Goal: Information Seeking & Learning: Learn about a topic

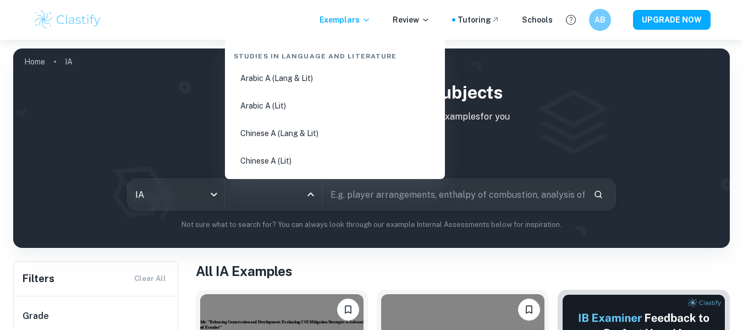
click at [292, 195] on input "All Subjects" at bounding box center [265, 194] width 71 height 21
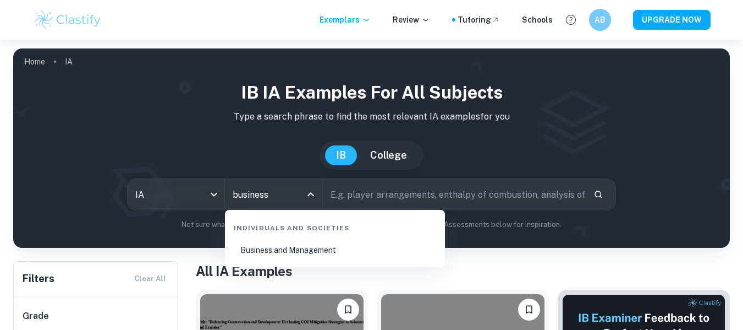
click at [278, 246] on li "Business and Management" at bounding box center [334, 249] width 211 height 25
type input "Business and Management"
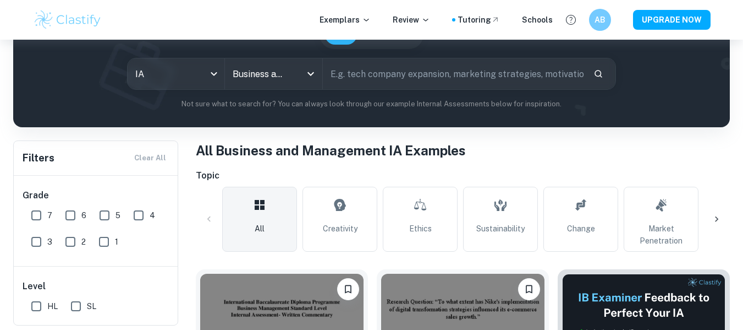
scroll to position [121, 0]
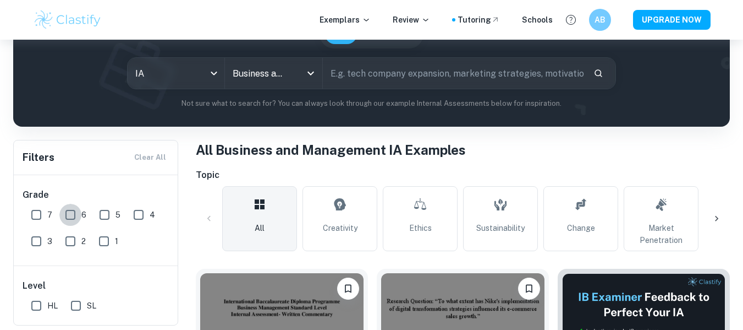
click at [72, 220] on input "6" at bounding box center [70, 215] width 22 height 22
checkbox input "true"
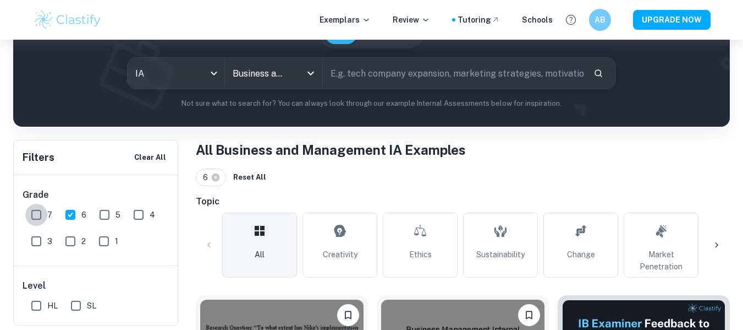
click at [32, 211] on input "7" at bounding box center [36, 215] width 22 height 22
checkbox input "true"
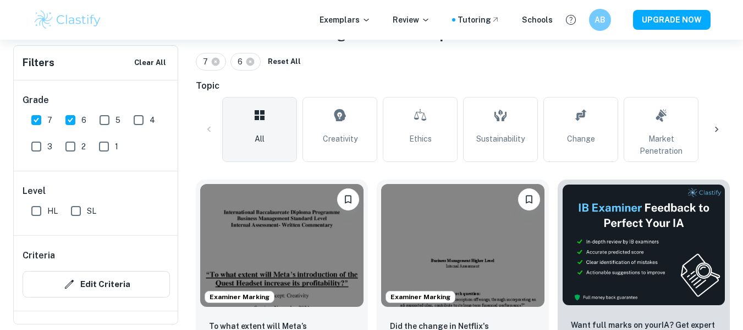
scroll to position [237, 0]
click at [79, 205] on input "SL" at bounding box center [76, 211] width 22 height 22
checkbox input "true"
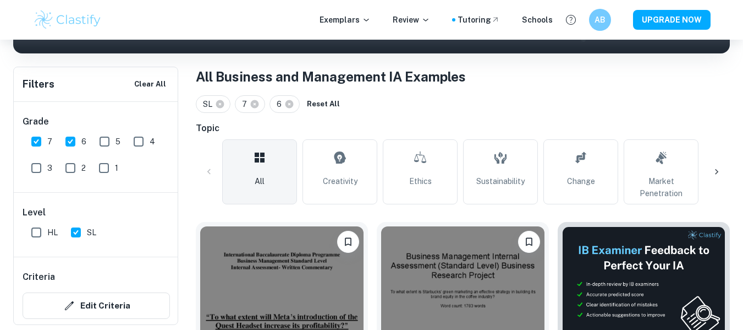
scroll to position [194, 0]
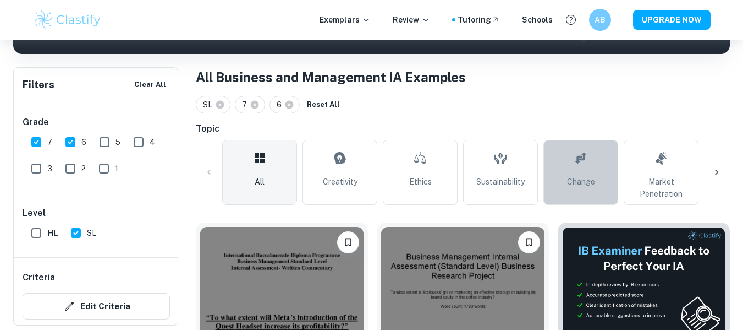
click at [586, 175] on link "Change" at bounding box center [581, 172] width 75 height 65
type input "Change"
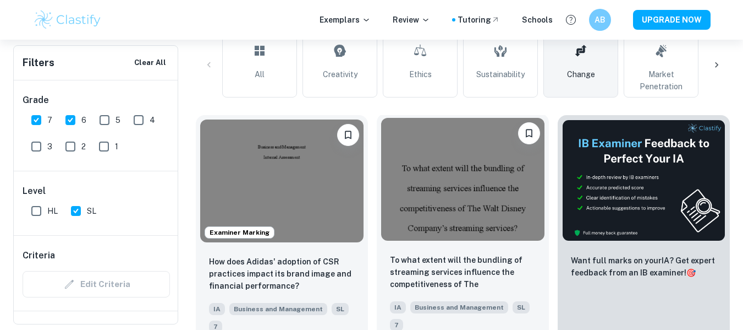
scroll to position [300, 0]
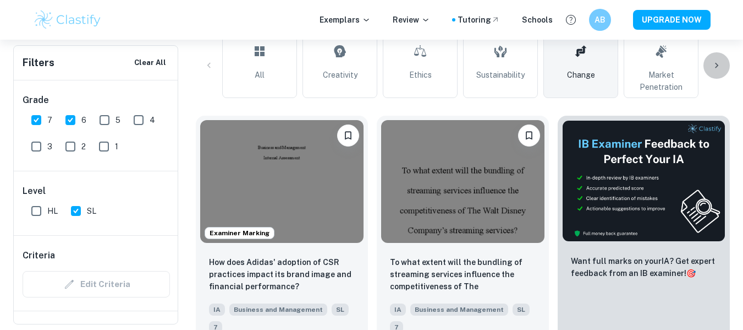
click at [710, 56] on div at bounding box center [717, 65] width 26 height 26
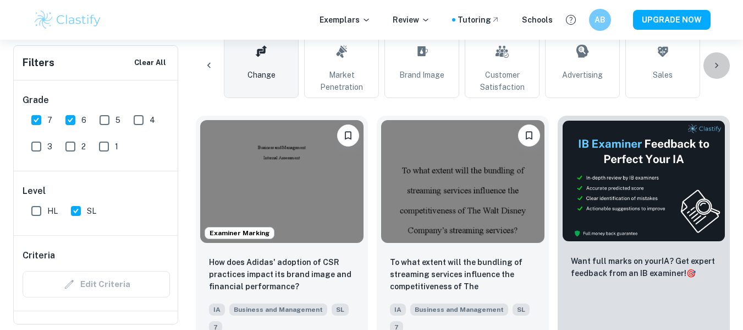
click at [710, 56] on div at bounding box center [717, 65] width 26 height 26
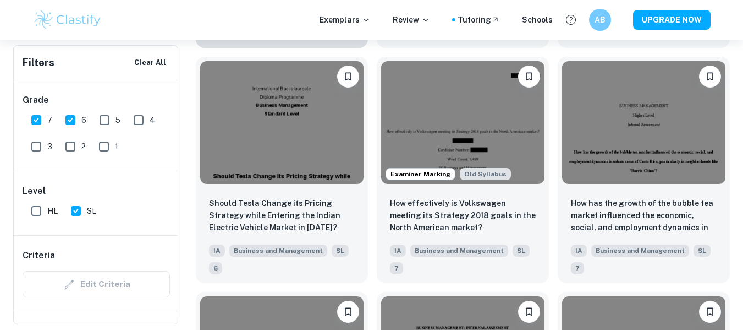
scroll to position [1063, 0]
click at [312, 153] on img at bounding box center [281, 121] width 163 height 123
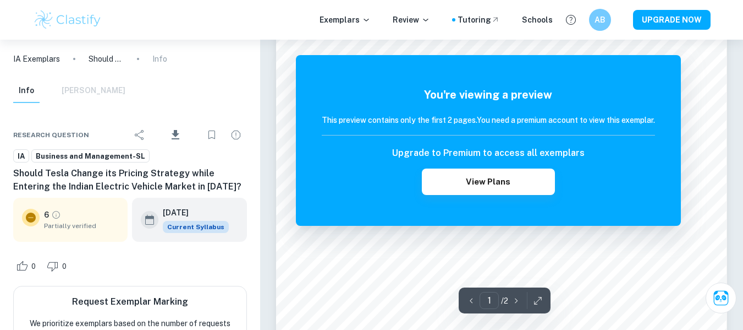
scroll to position [79, 0]
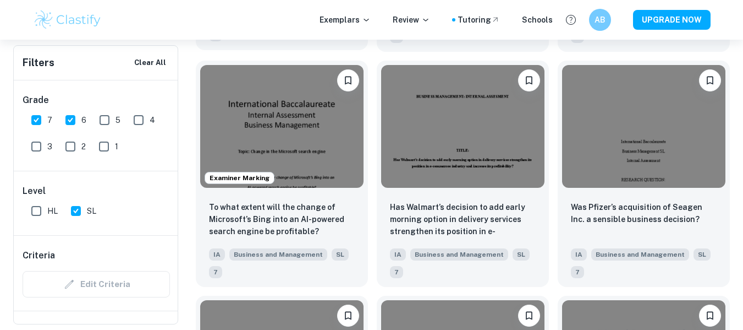
scroll to position [1294, 0]
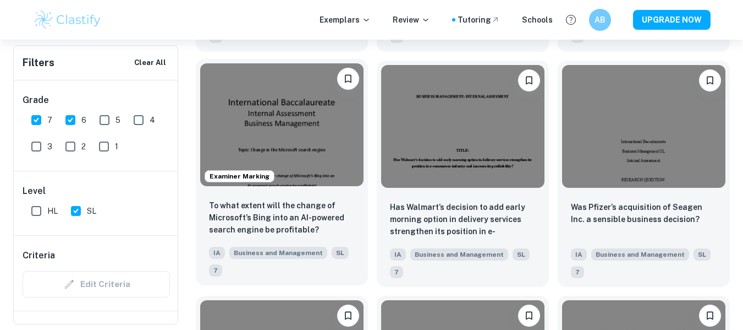
click at [309, 120] on img at bounding box center [281, 124] width 163 height 123
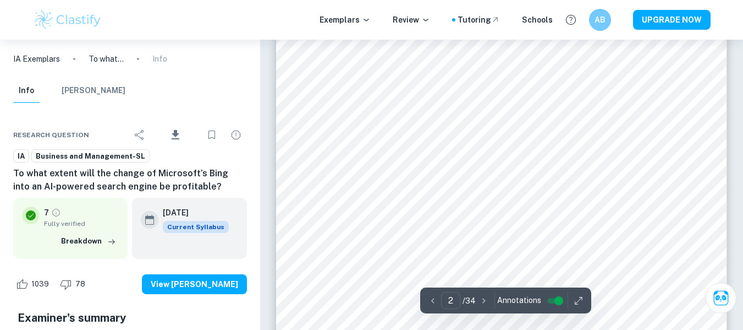
scroll to position [803, 0]
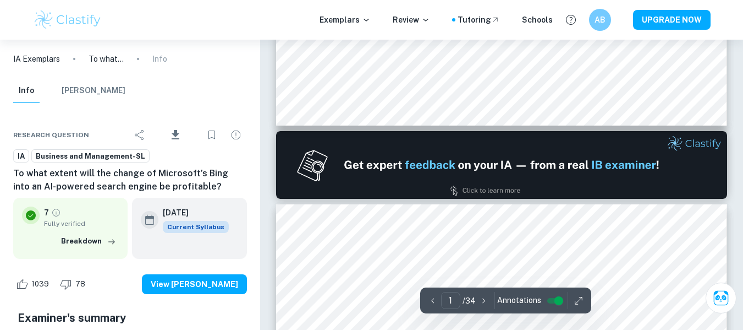
type input "2"
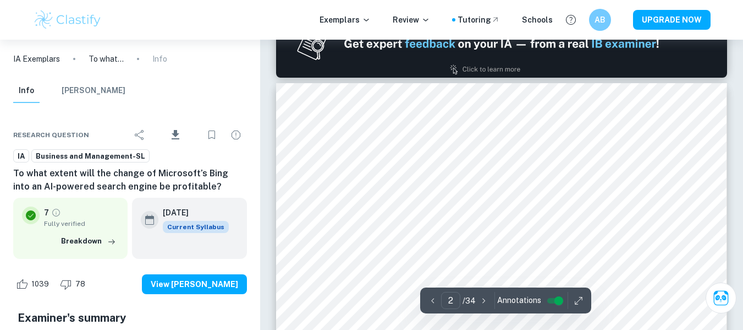
scroll to position [682, 0]
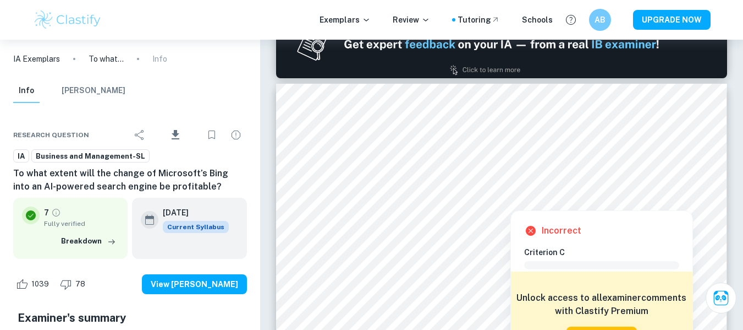
click at [388, 202] on div at bounding box center [510, 202] width 325 height 10
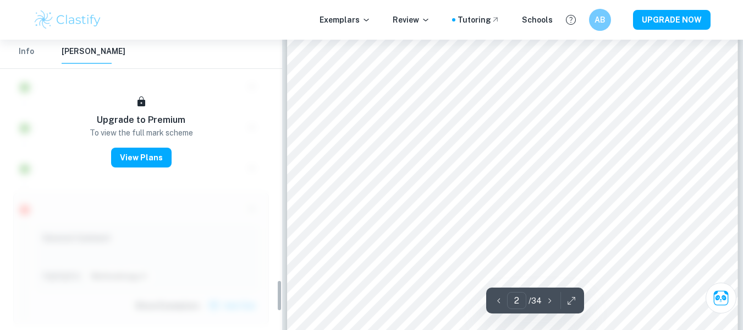
type input "2"
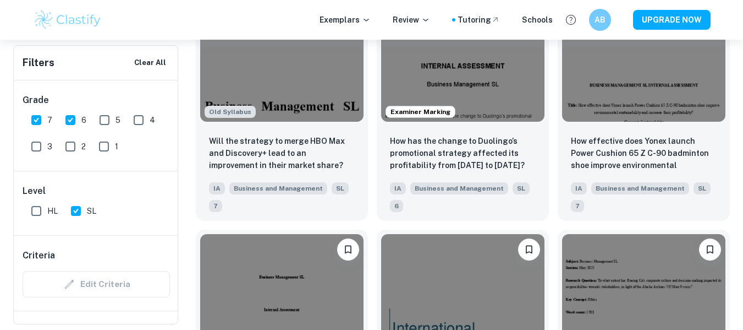
scroll to position [3707, 0]
click at [339, 103] on img at bounding box center [281, 59] width 163 height 123
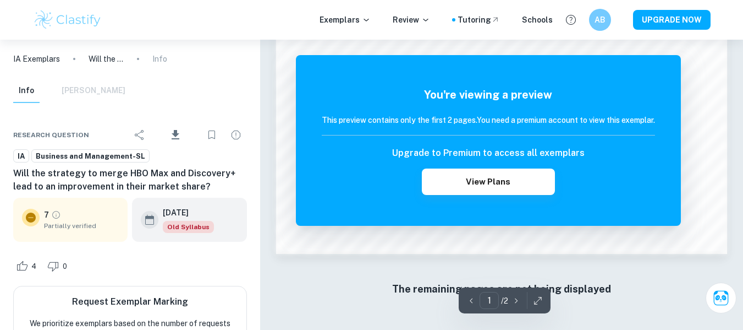
scroll to position [1075, 0]
